Goal: Obtain resource: Download file/media

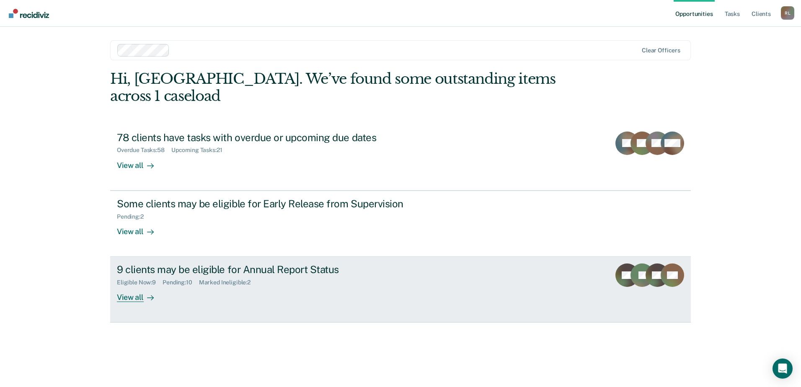
click at [126, 286] on div "View all" at bounding box center [140, 294] width 47 height 16
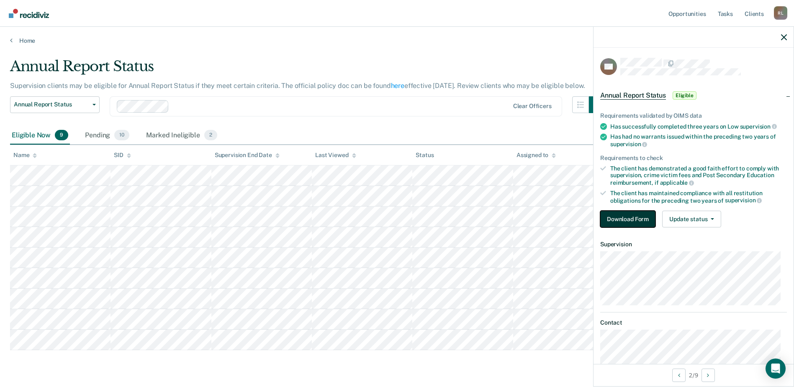
click at [624, 219] on button "Download Form" at bounding box center [627, 219] width 55 height 17
